Goal: Task Accomplishment & Management: Use online tool/utility

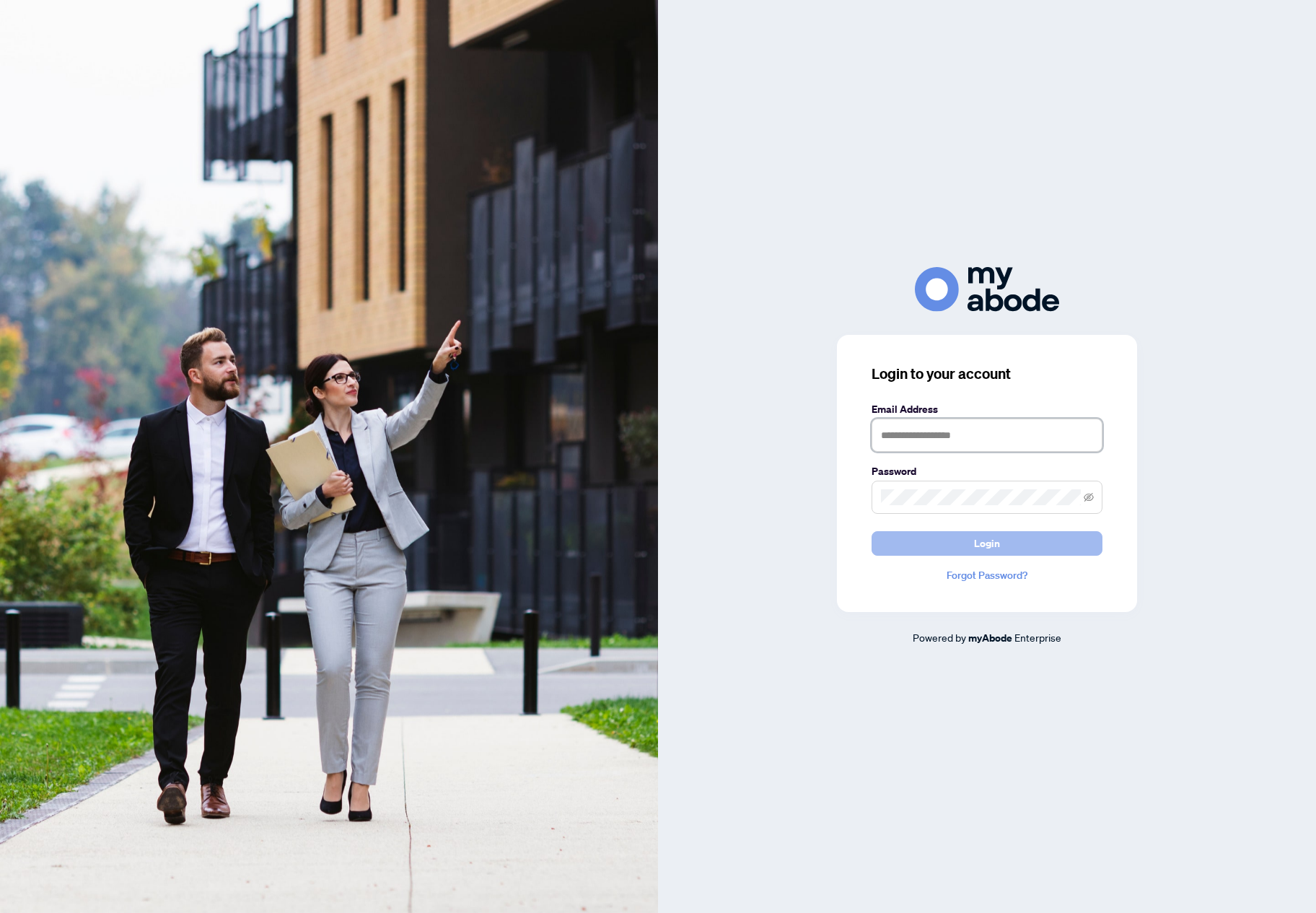
type input "**********"
click at [993, 532] on span "Login" at bounding box center [986, 544] width 26 height 23
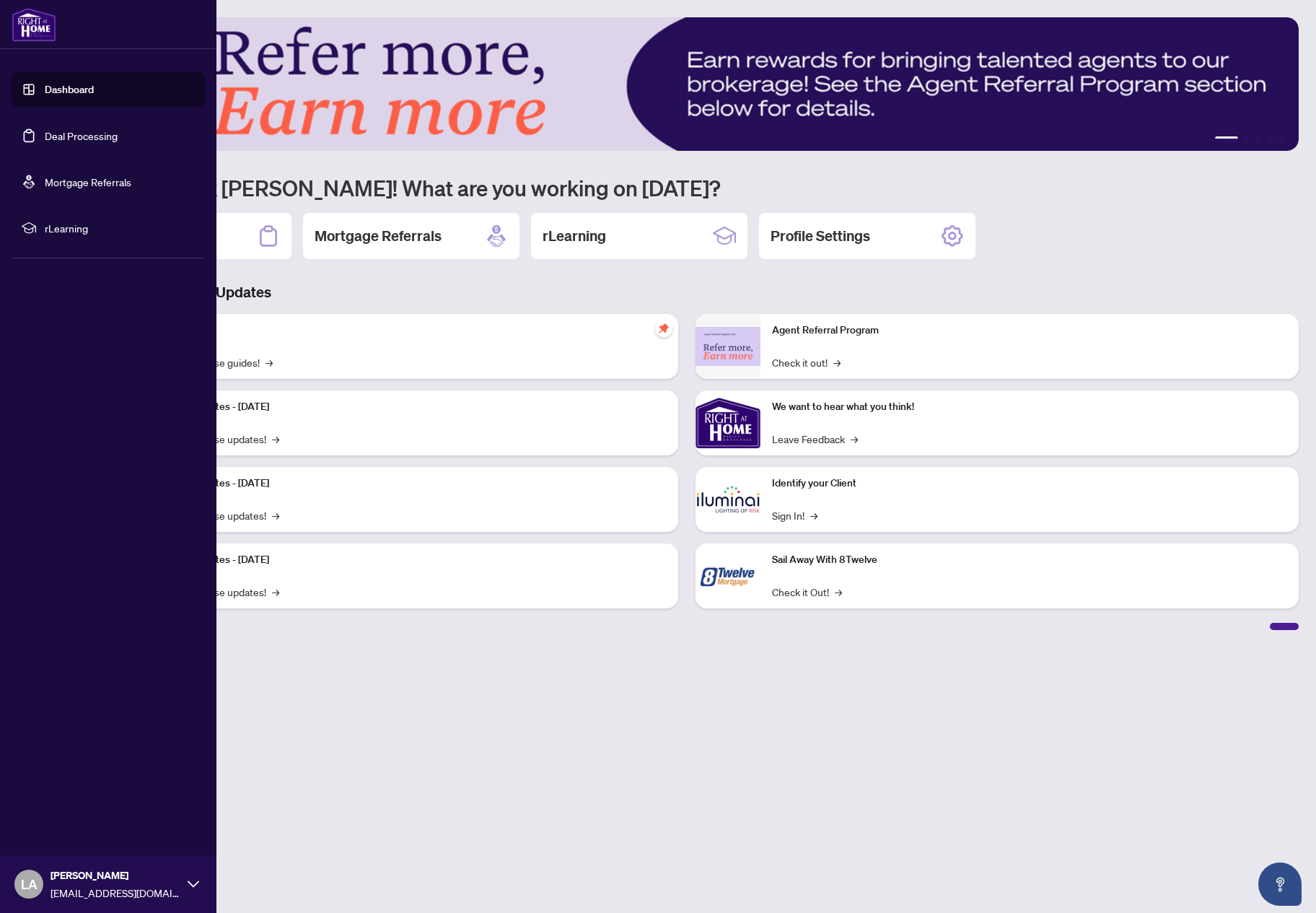
click at [48, 132] on link "Deal Processing" at bounding box center [81, 136] width 73 height 13
